Goal: Task Accomplishment & Management: Use online tool/utility

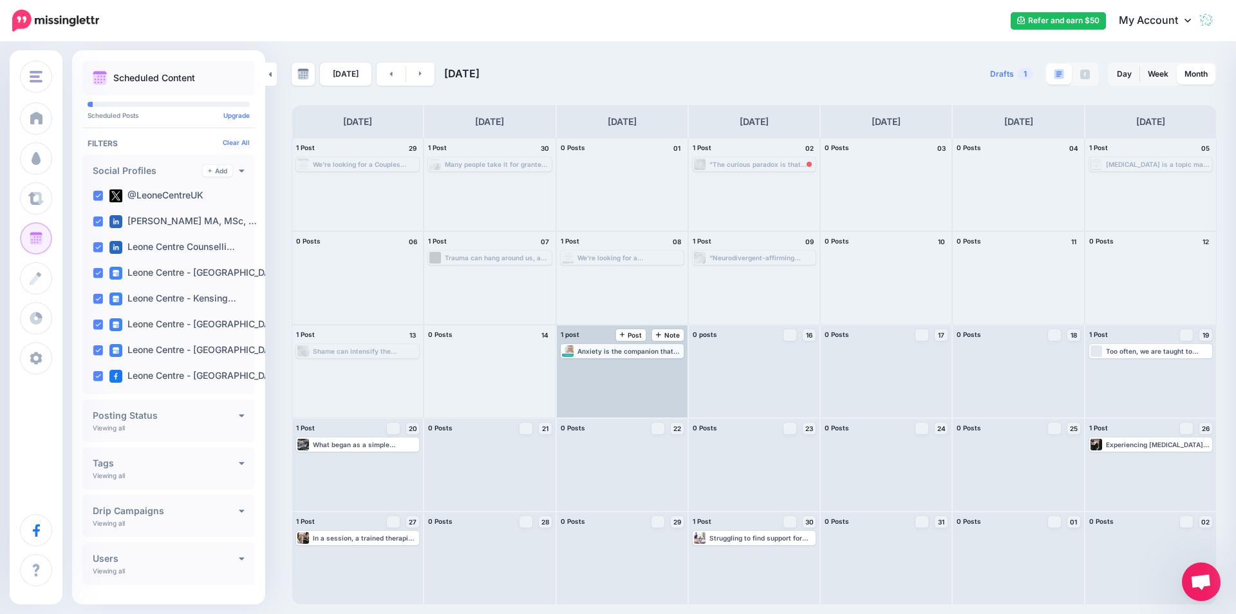
click at [609, 357] on div "Anxiety is the companion that walks in when the world feels uncertain, when our…" at bounding box center [622, 351] width 123 height 14
click at [603, 364] on span "Edit" at bounding box center [608, 366] width 10 height 6
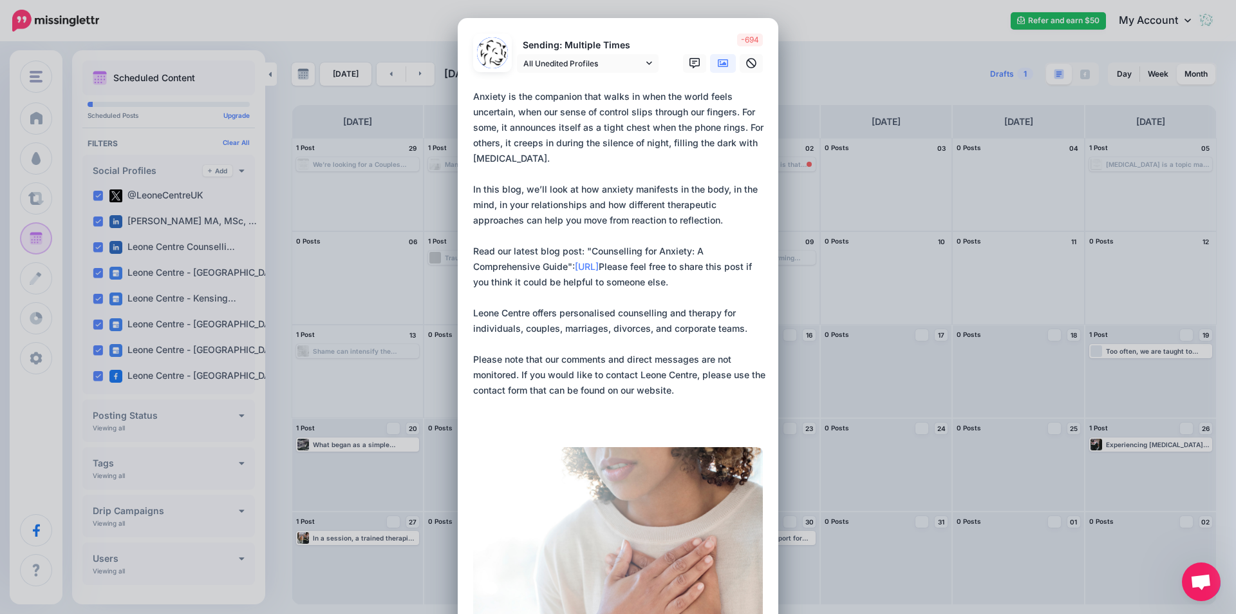
drag, startPoint x: 477, startPoint y: 99, endPoint x: 685, endPoint y: 422, distance: 384.4
click at [685, 422] on textarea "**********" at bounding box center [621, 259] width 296 height 340
click at [1006, 272] on div "Edit Post Loading Sending: Multiple Times" at bounding box center [618, 307] width 1236 height 614
click at [908, 328] on div "Edit Post Loading Sending: Multiple Times" at bounding box center [618, 307] width 1236 height 614
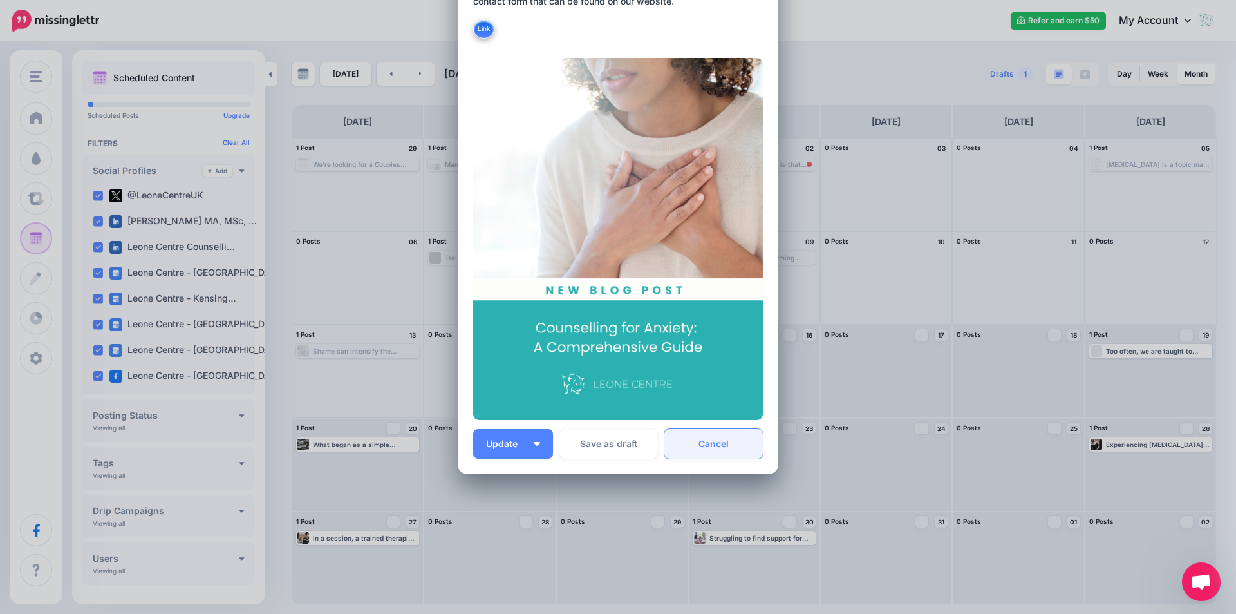
click at [742, 442] on link "Cancel" at bounding box center [714, 444] width 99 height 30
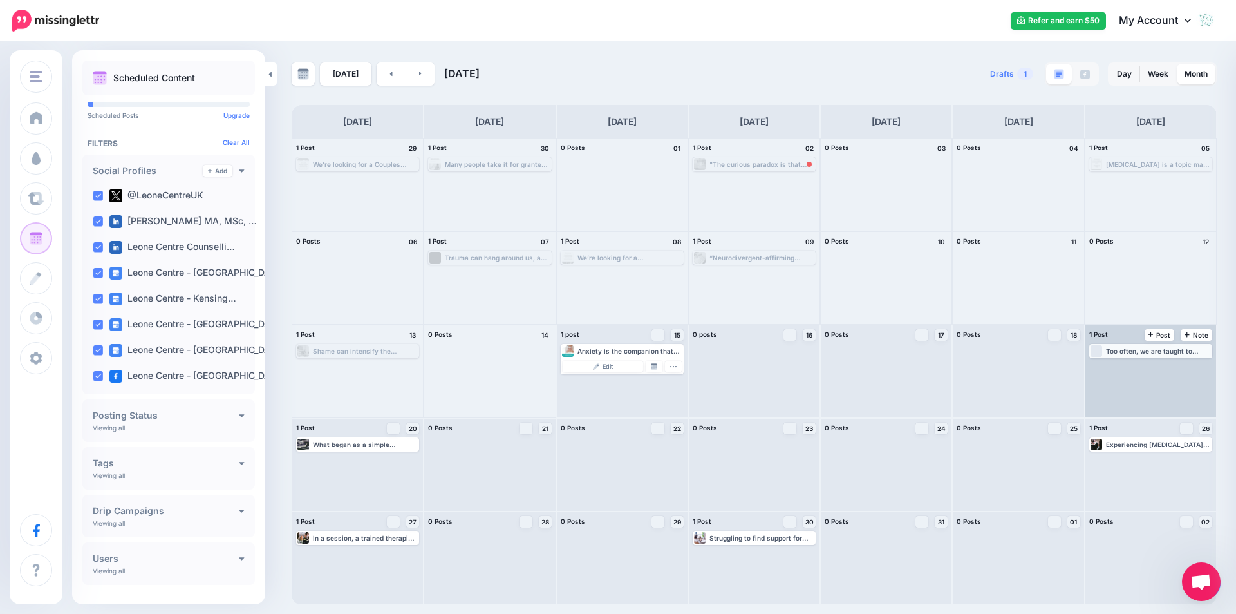
click at [1147, 350] on div "Too often, we are taught to pathologise anxiety, to silence it, to “manage” it,…" at bounding box center [1158, 351] width 105 height 8
click at [1135, 364] on span "Edit" at bounding box center [1136, 366] width 10 height 6
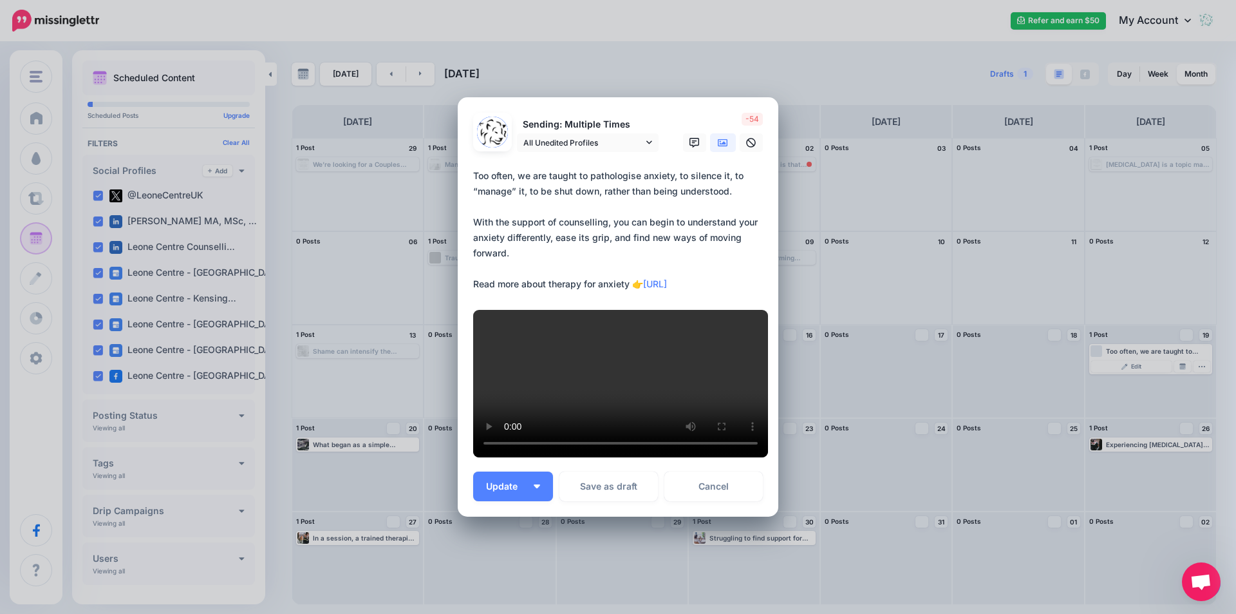
drag, startPoint x: 469, startPoint y: 95, endPoint x: 744, endPoint y: 222, distance: 302.5
click at [744, 222] on form "Sending: Multiple Times All Unedited Profiles" at bounding box center [618, 288] width 290 height 350
click at [1014, 332] on div "Edit Post Loading Sending: Multiple Times" at bounding box center [618, 307] width 1236 height 614
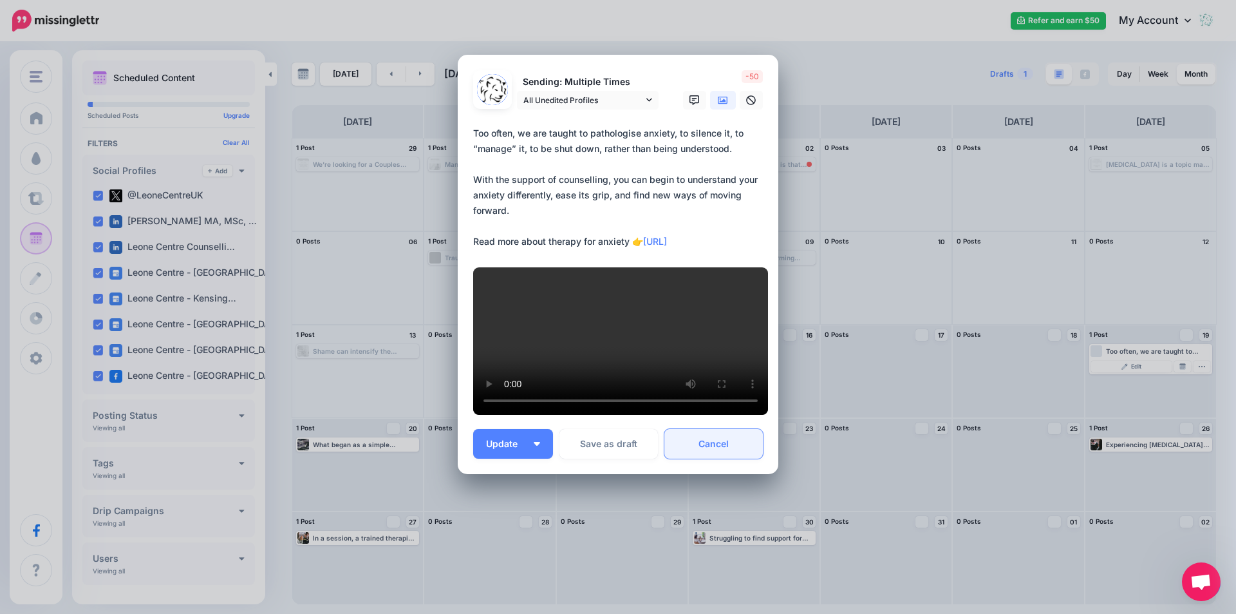
scroll to position [184, 0]
click at [750, 448] on link "Cancel" at bounding box center [714, 444] width 99 height 30
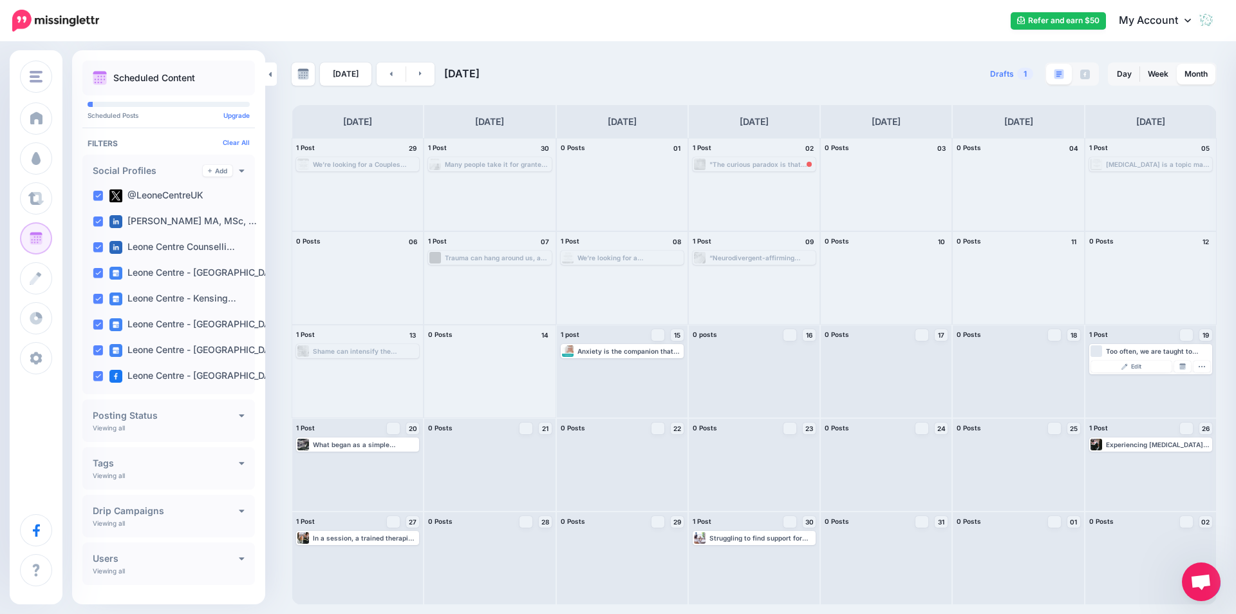
scroll to position [0, 0]
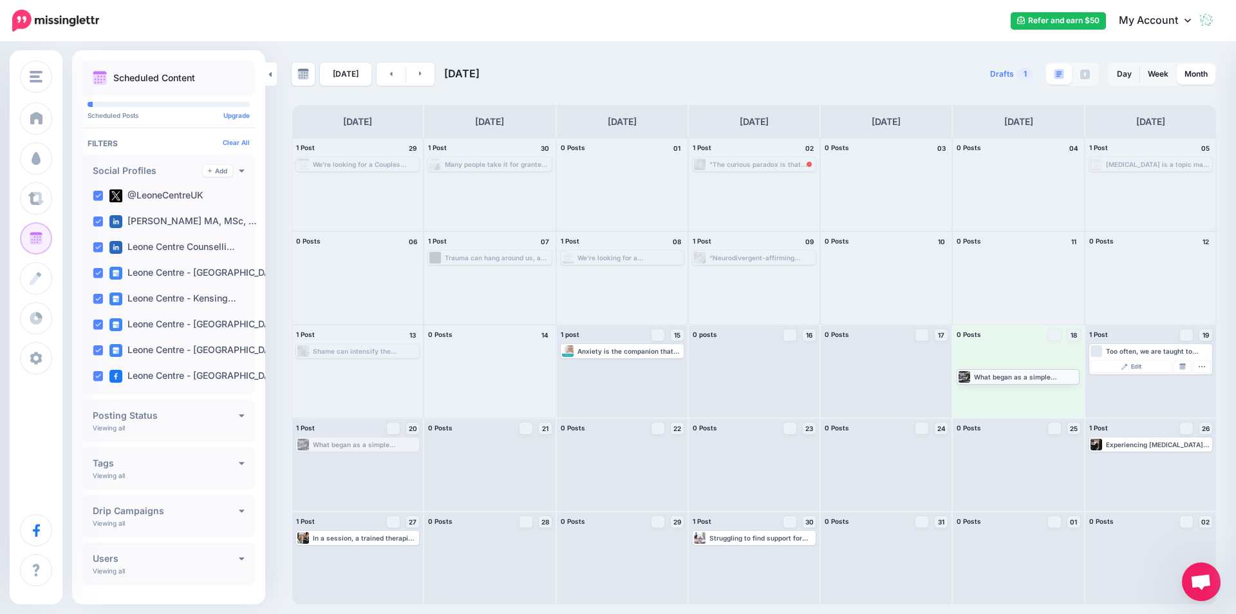
drag, startPoint x: 339, startPoint y: 445, endPoint x: 999, endPoint y: 377, distance: 664.2
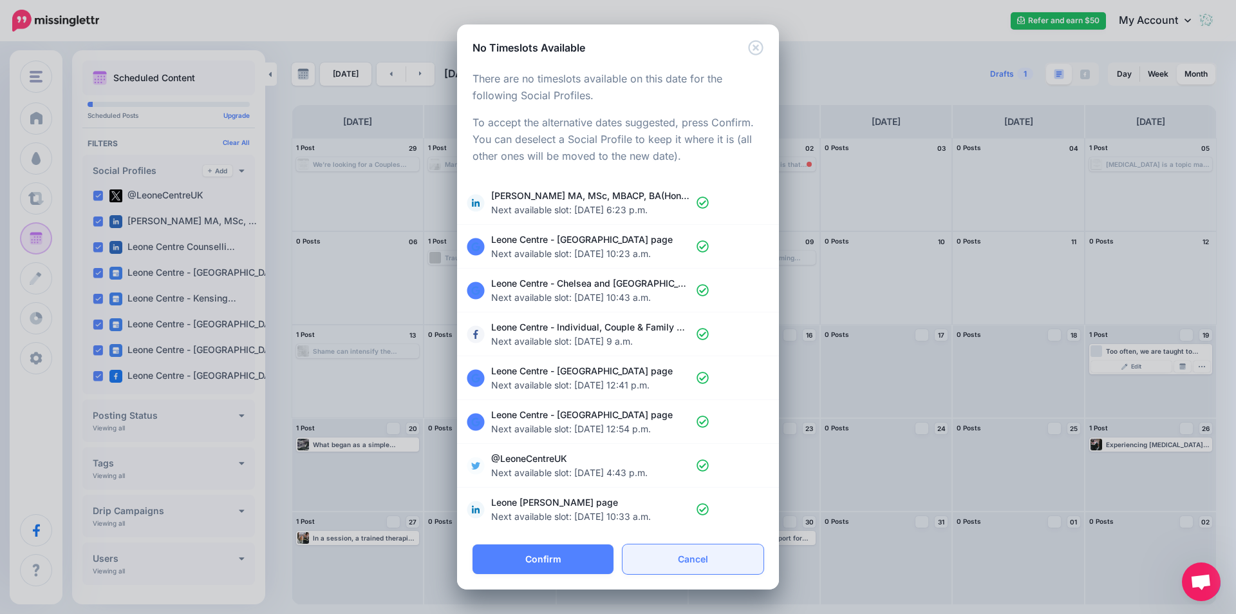
click at [715, 557] on link "Cancel" at bounding box center [693, 559] width 141 height 30
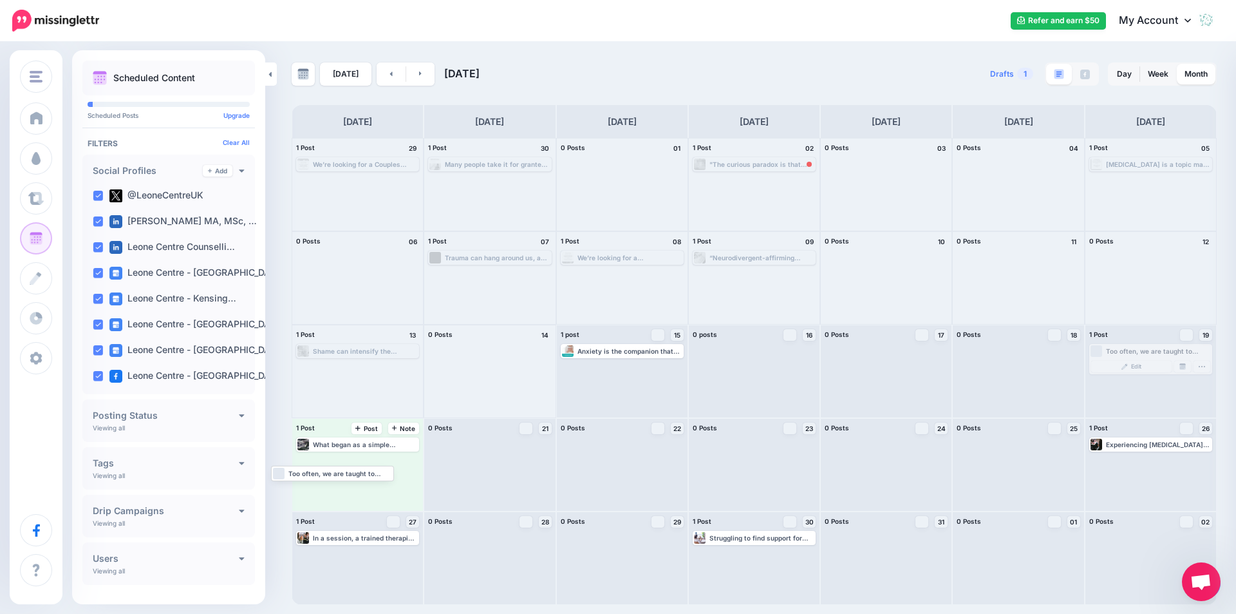
drag, startPoint x: 1156, startPoint y: 348, endPoint x: 338, endPoint y: 469, distance: 827.4
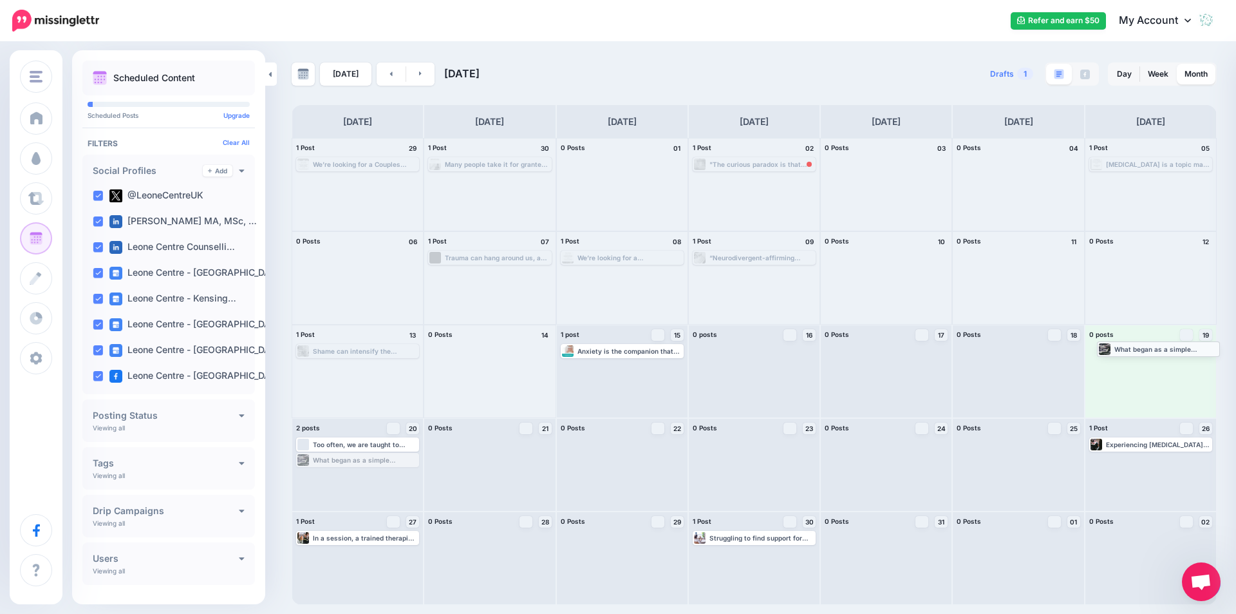
drag, startPoint x: 346, startPoint y: 460, endPoint x: 1147, endPoint y: 348, distance: 808.7
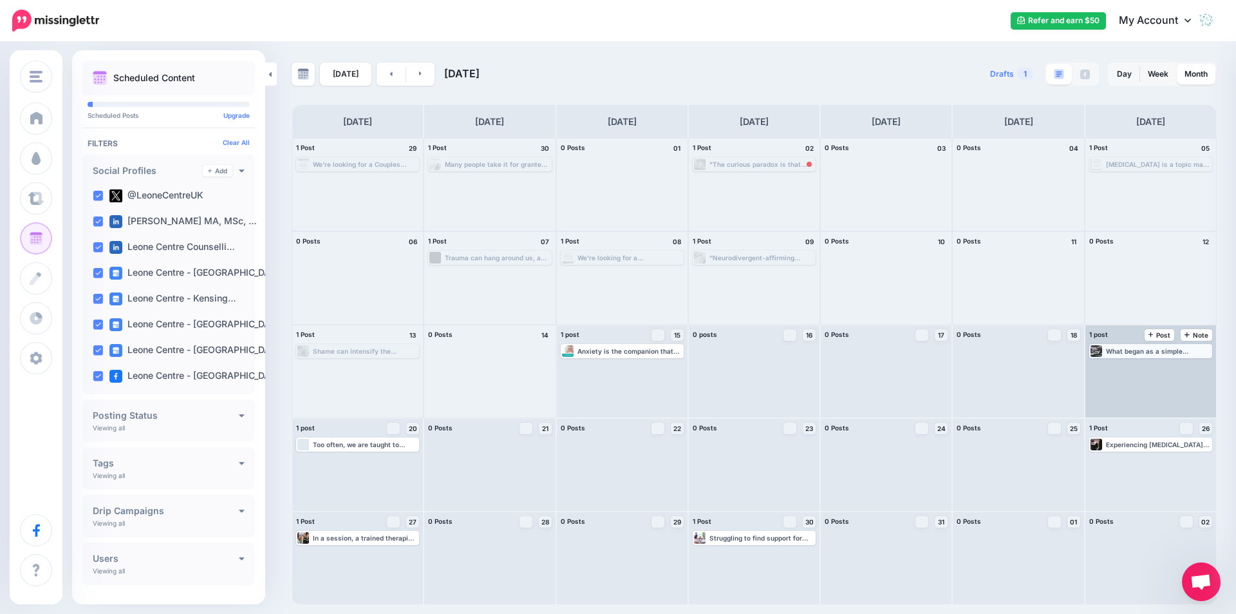
click at [1133, 352] on div "What began as a simple observation became a revolutionary approach to trauma th…" at bounding box center [1158, 351] width 105 height 8
click at [1122, 368] on img at bounding box center [1125, 366] width 6 height 6
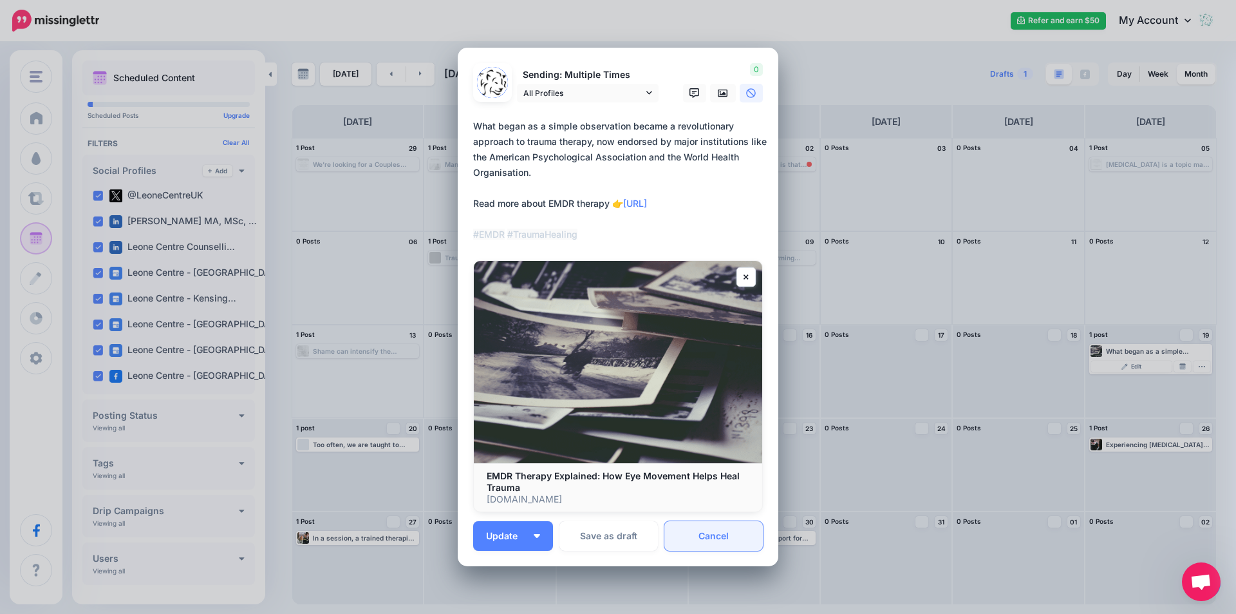
click at [745, 538] on link "Cancel" at bounding box center [714, 536] width 99 height 30
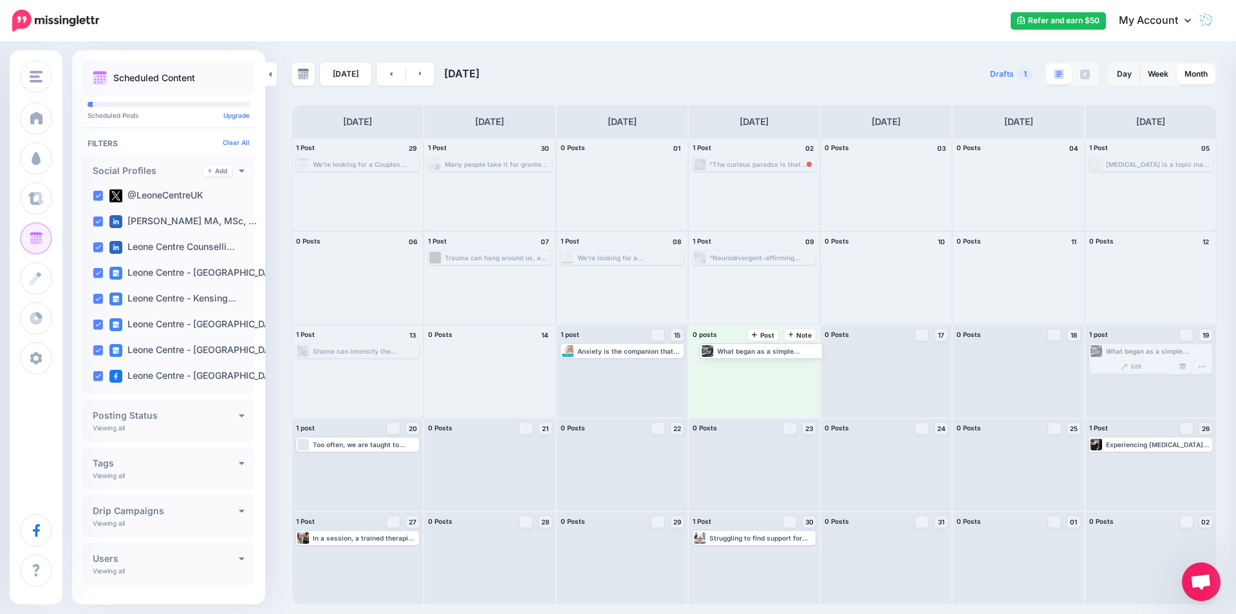
drag, startPoint x: 1184, startPoint y: 352, endPoint x: 793, endPoint y: 351, distance: 390.9
